Goal: Task Accomplishment & Management: Use online tool/utility

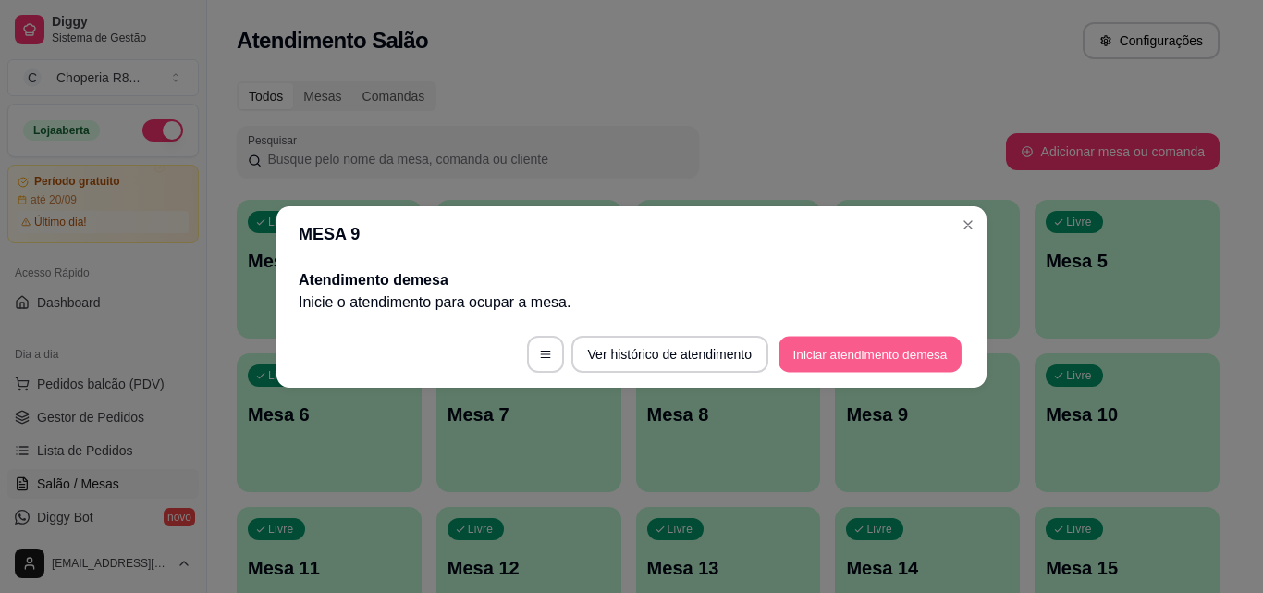
click at [892, 360] on button "Iniciar atendimento de mesa" at bounding box center [870, 354] width 183 height 36
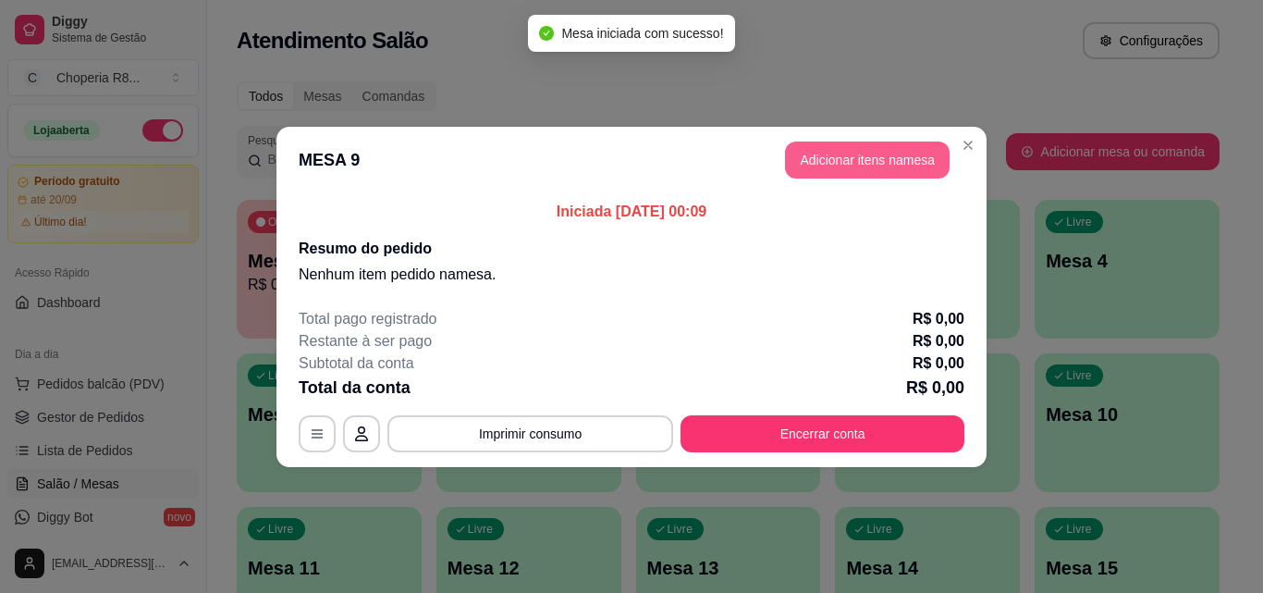
click at [871, 162] on button "Adicionar itens na mesa" at bounding box center [867, 159] width 165 height 37
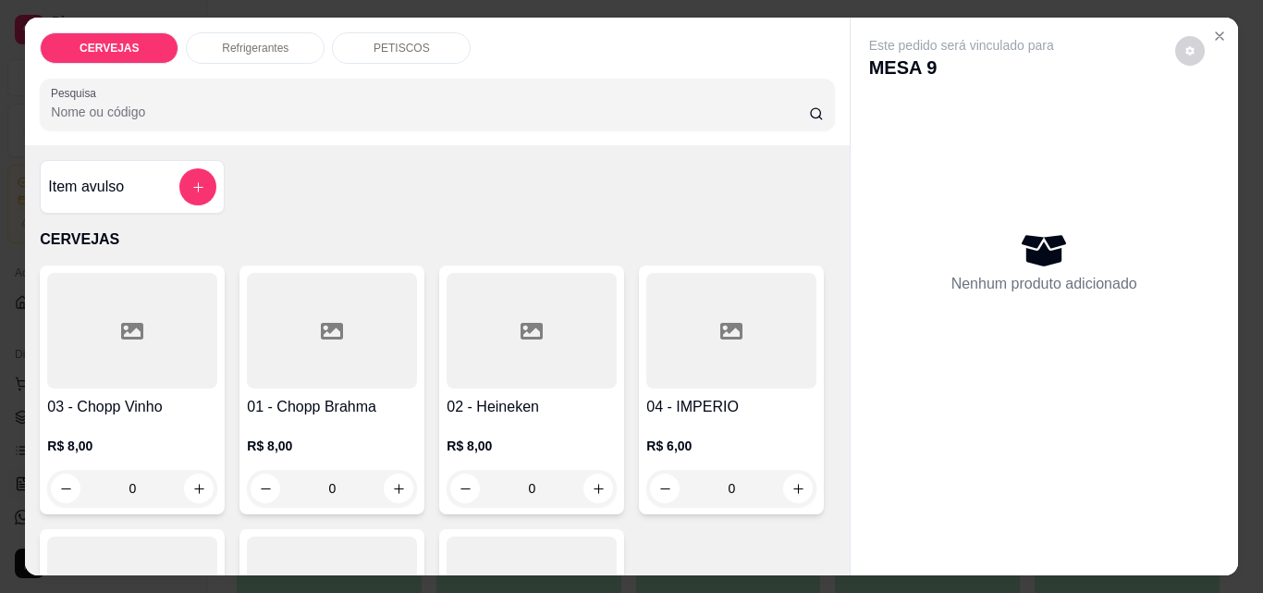
drag, startPoint x: 362, startPoint y: 485, endPoint x: 312, endPoint y: 485, distance: 49.9
click at [312, 485] on input "0" at bounding box center [332, 488] width 104 height 37
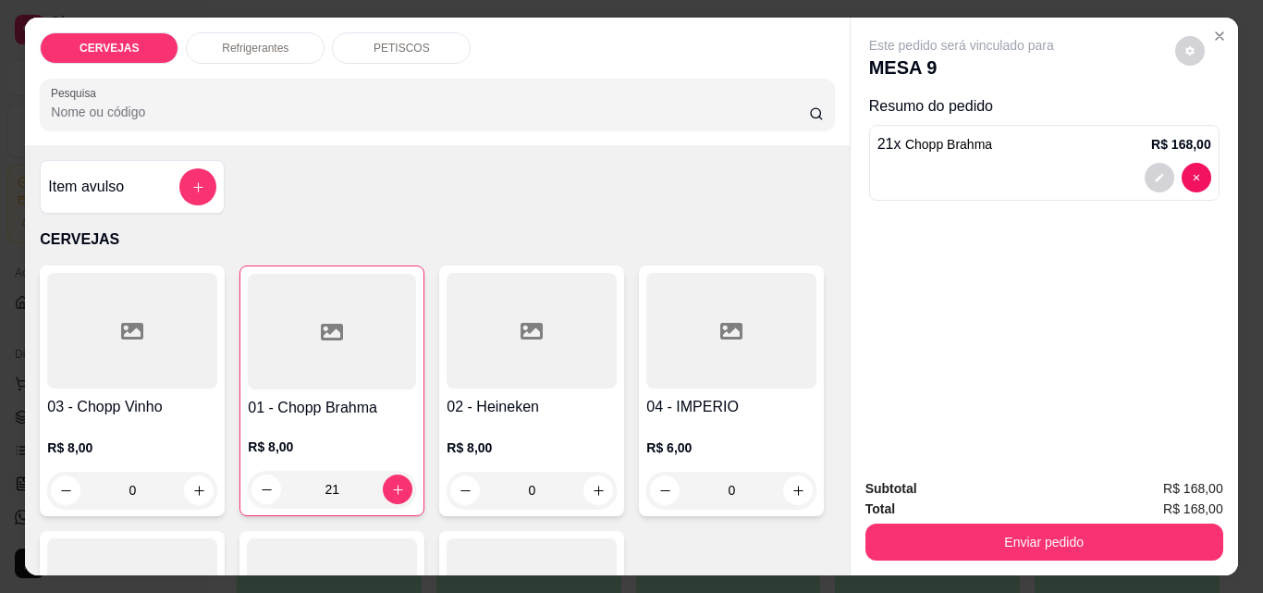
type input "21"
click at [298, 51] on div "Refrigerantes" at bounding box center [255, 47] width 139 height 31
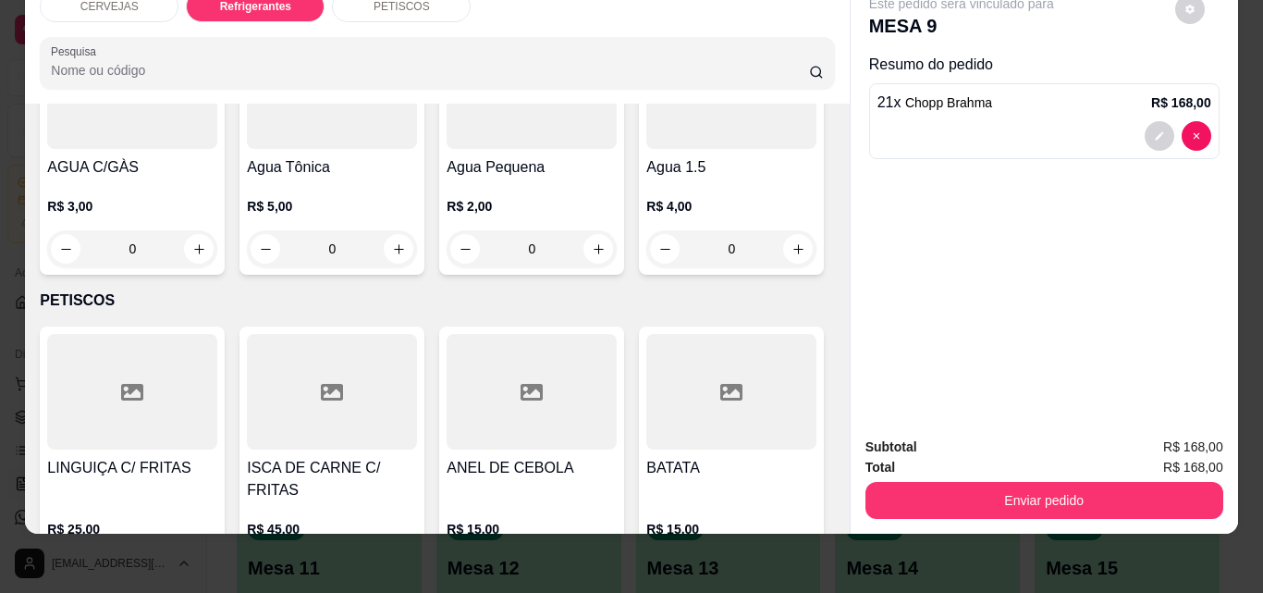
scroll to position [1098, 0]
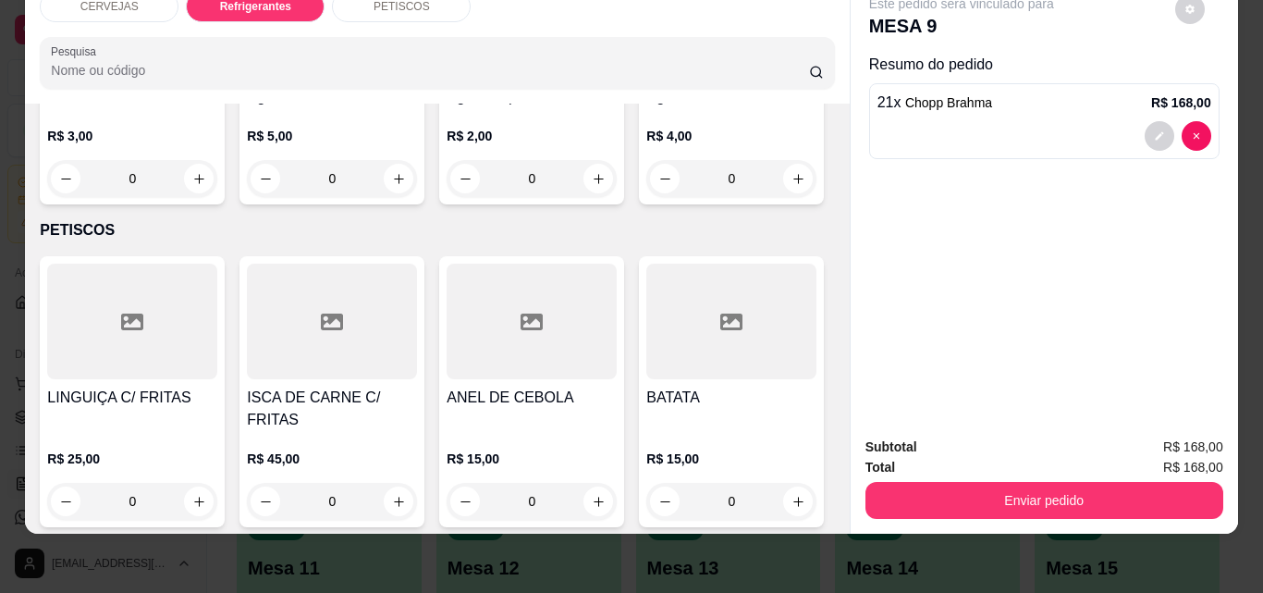
type input "1"
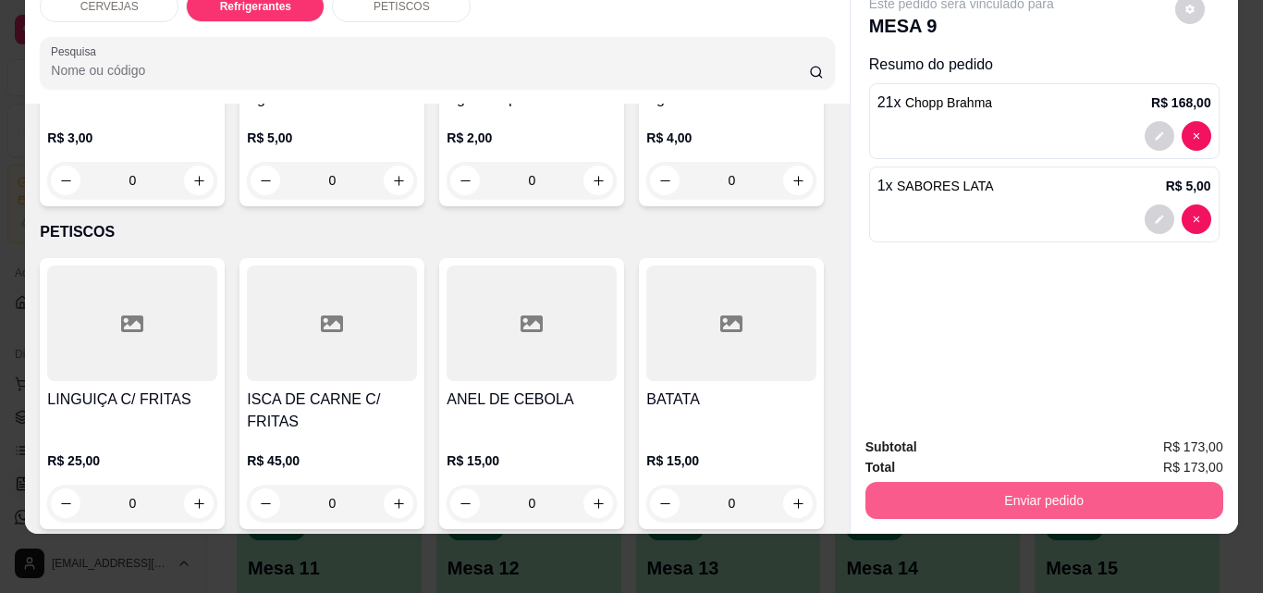
click at [1038, 491] on button "Enviar pedido" at bounding box center [1044, 500] width 358 height 37
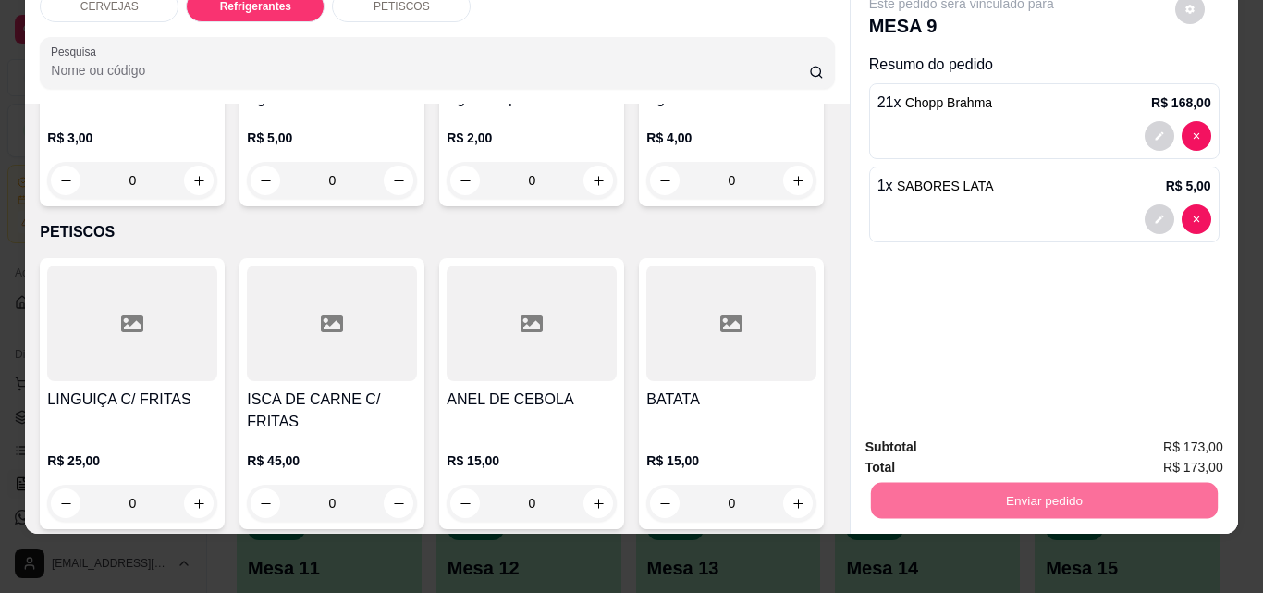
click at [977, 439] on button "Não registrar e enviar pedido" at bounding box center [983, 440] width 192 height 35
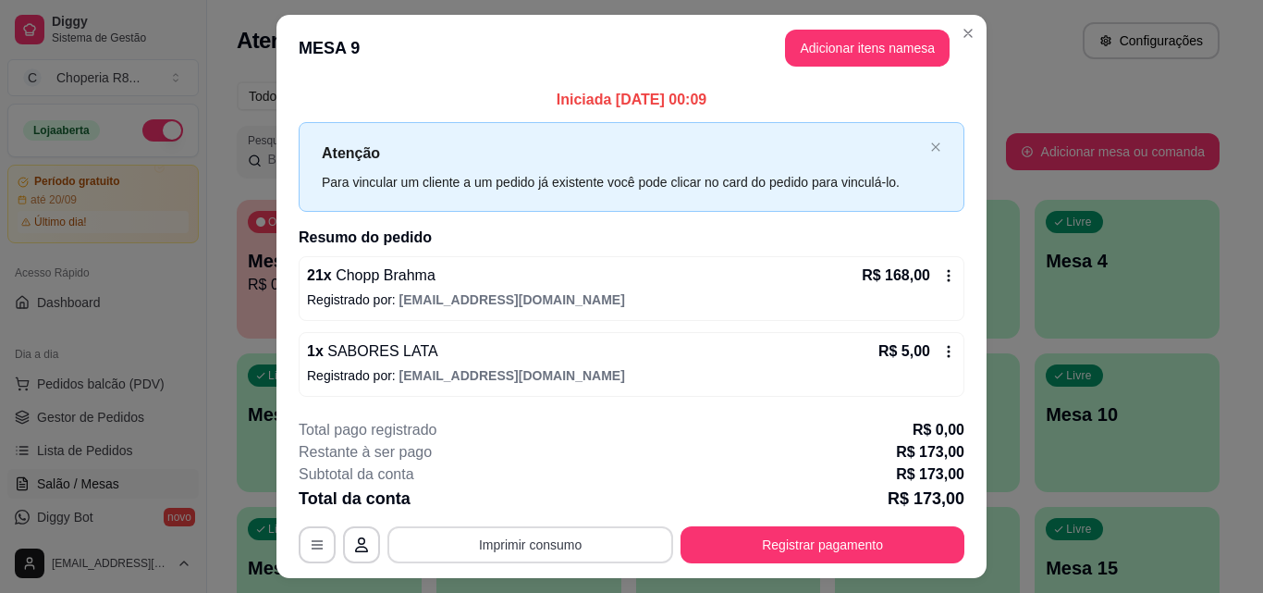
click at [549, 554] on button "Imprimir consumo" at bounding box center [530, 544] width 286 height 37
click at [537, 506] on button "IMPRESSORA" at bounding box center [529, 502] width 134 height 30
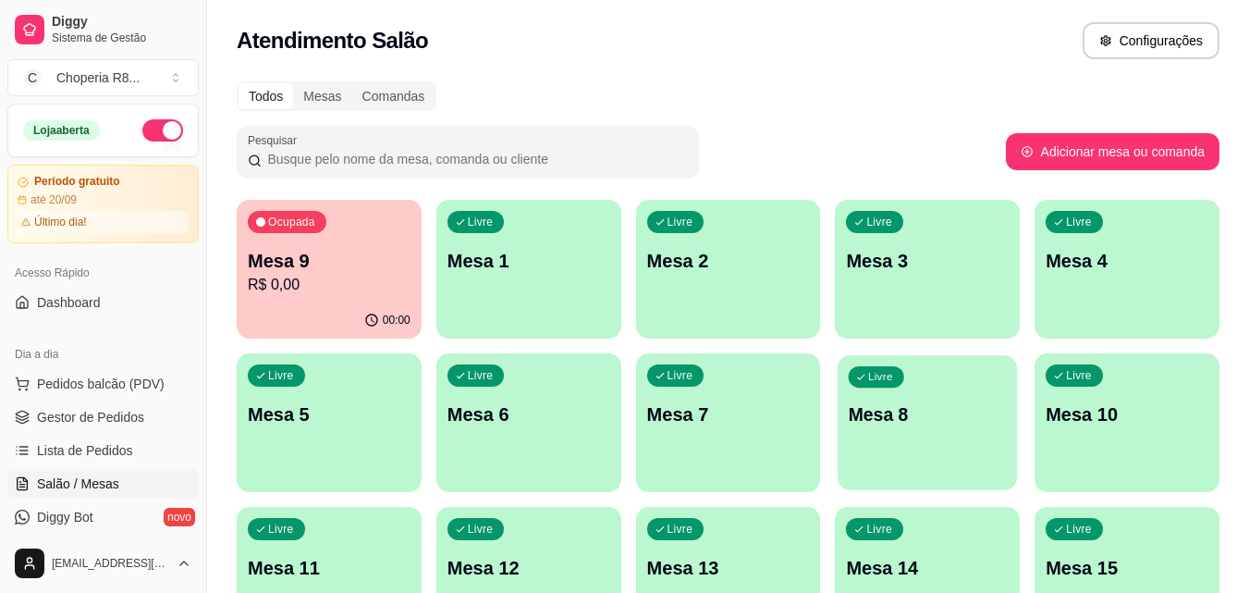
click at [877, 406] on p "Mesa 8" at bounding box center [928, 414] width 158 height 25
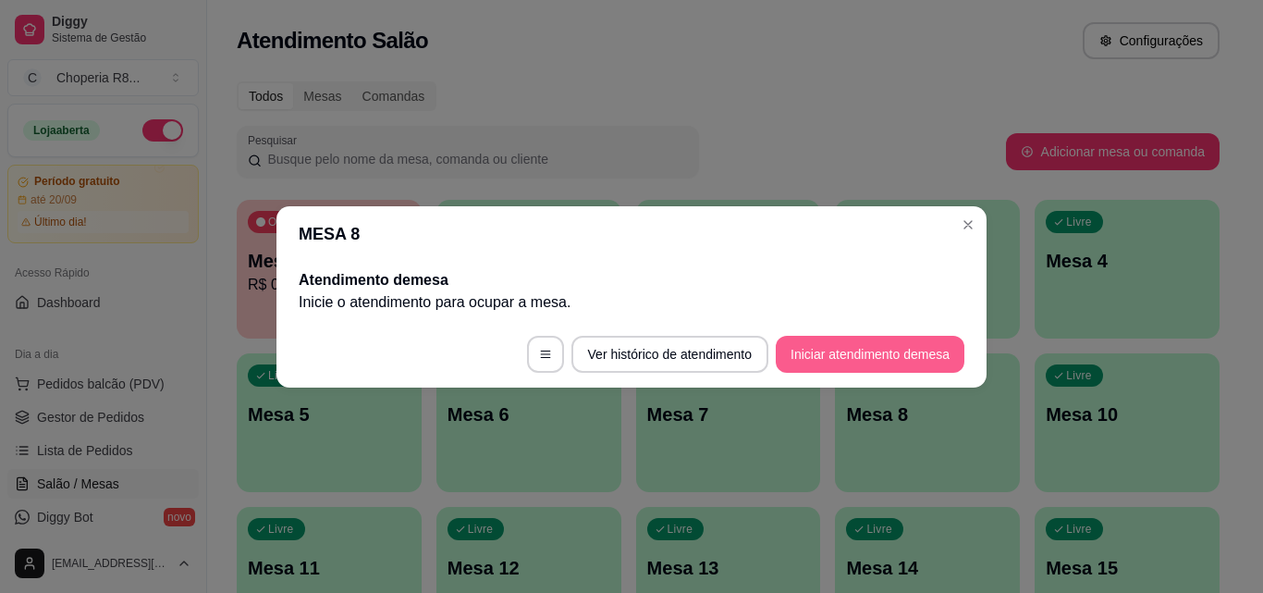
click at [826, 356] on button "Iniciar atendimento de mesa" at bounding box center [870, 354] width 189 height 37
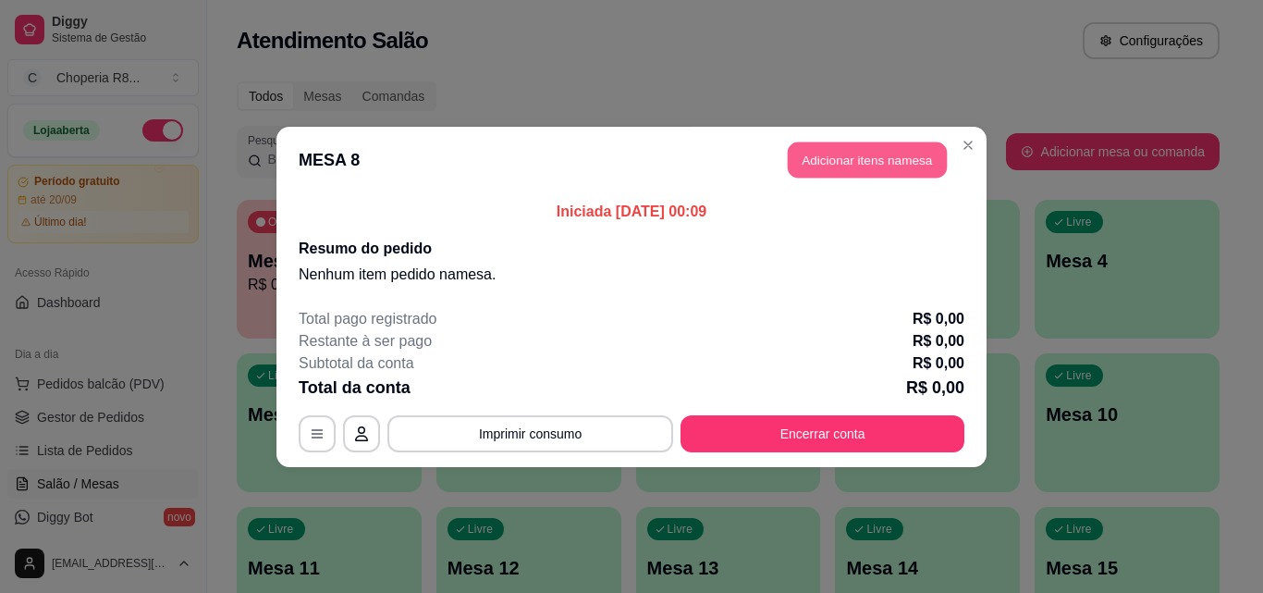
click at [855, 168] on button "Adicionar itens na mesa" at bounding box center [867, 159] width 159 height 36
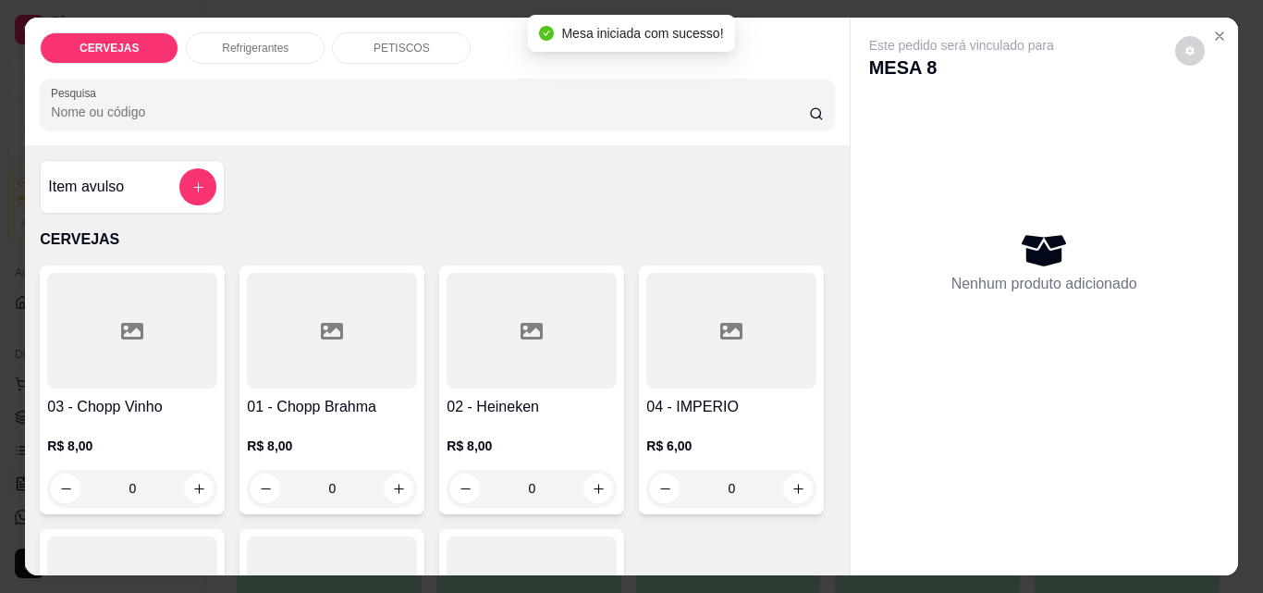
click at [356, 50] on div "PETISCOS" at bounding box center [401, 47] width 139 height 31
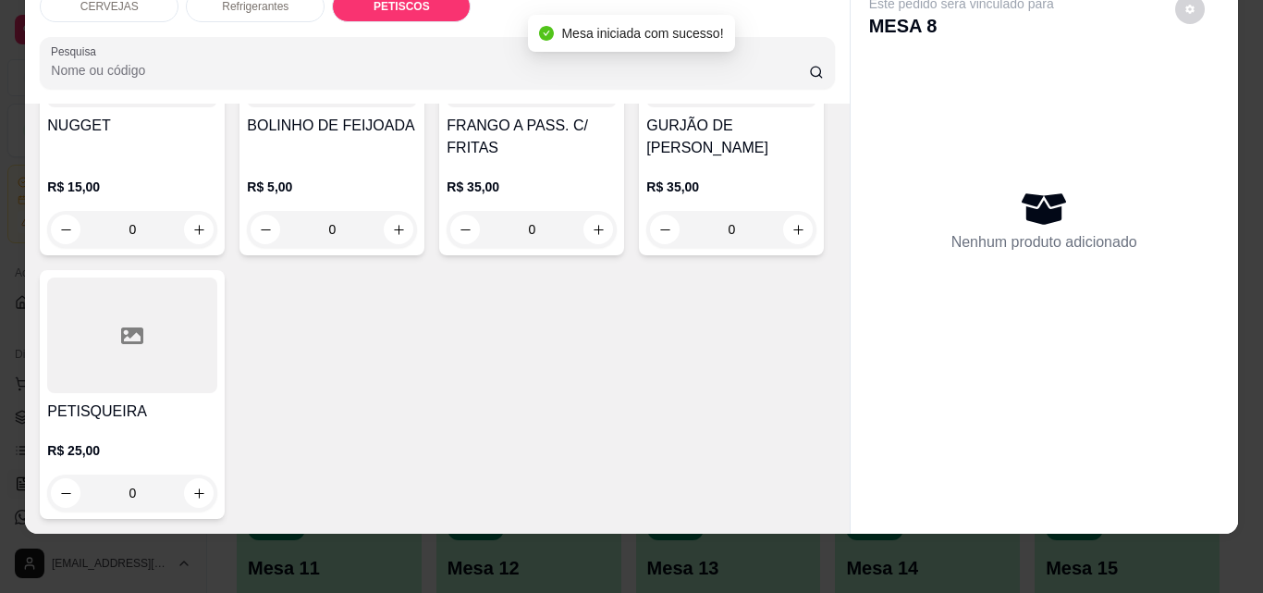
scroll to position [1923, 0]
type input "1"
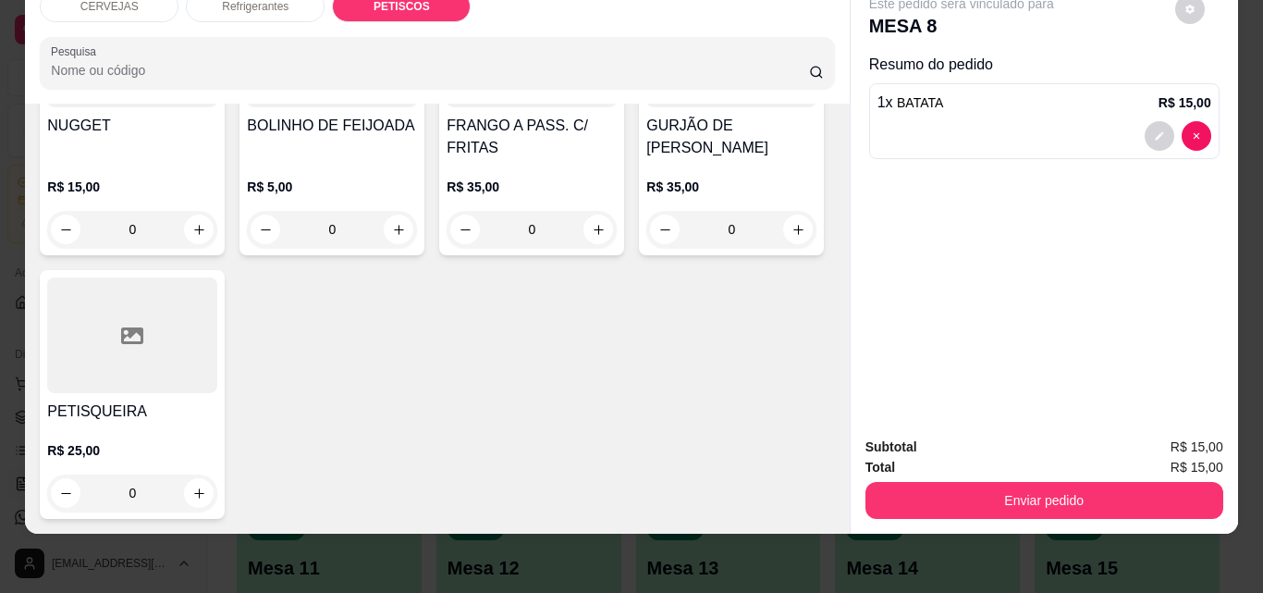
scroll to position [2160, 0]
click at [791, 237] on icon "increase-product-quantity" at bounding box center [798, 230] width 14 height 14
type input "1"
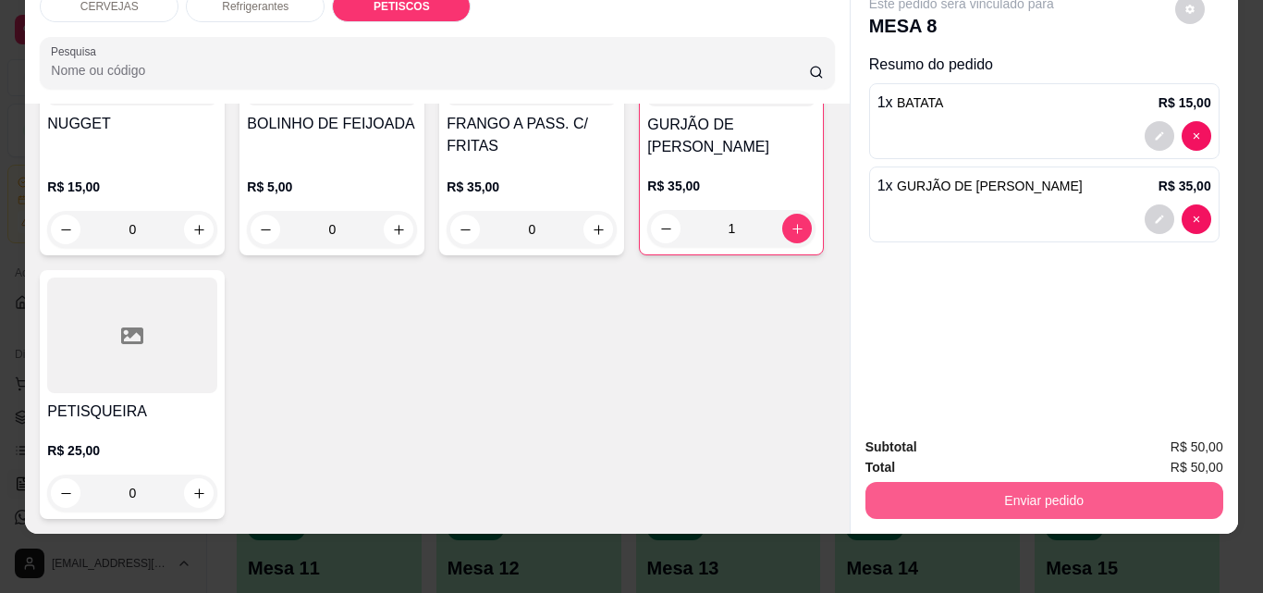
click at [992, 485] on button "Enviar pedido" at bounding box center [1044, 500] width 358 height 37
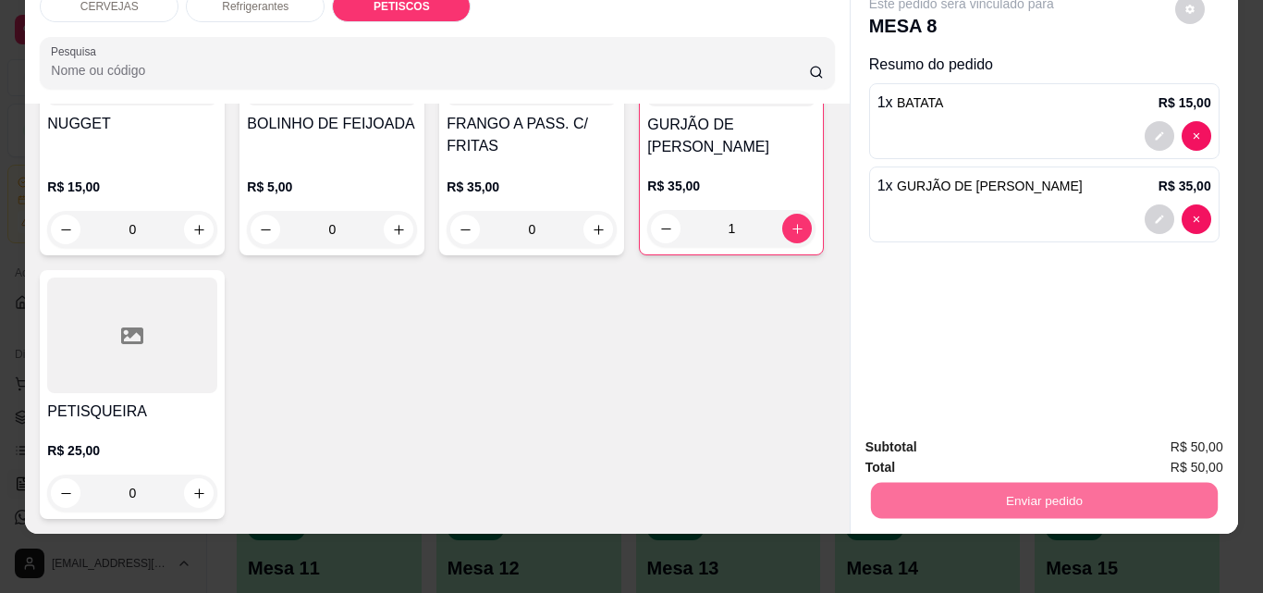
click at [965, 442] on button "Não registrar e enviar pedido" at bounding box center [983, 440] width 192 height 35
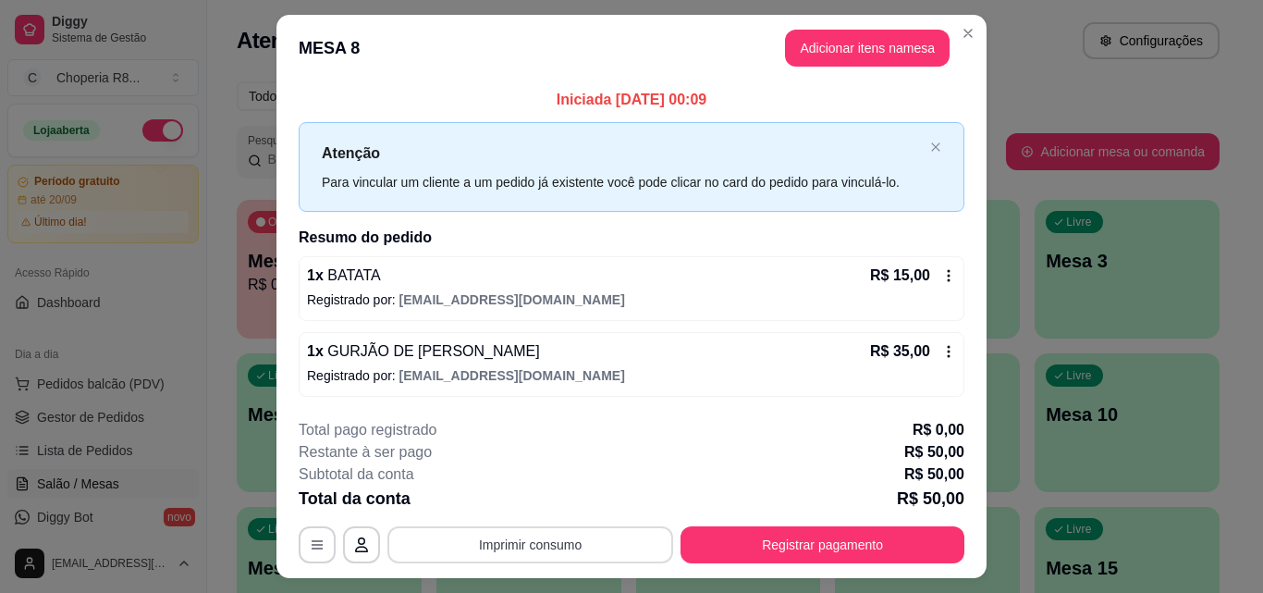
click at [543, 543] on button "Imprimir consumo" at bounding box center [530, 544] width 286 height 37
click at [537, 510] on button "IMPRESSORA" at bounding box center [528, 501] width 129 height 29
